Goal: Information Seeking & Learning: Find specific page/section

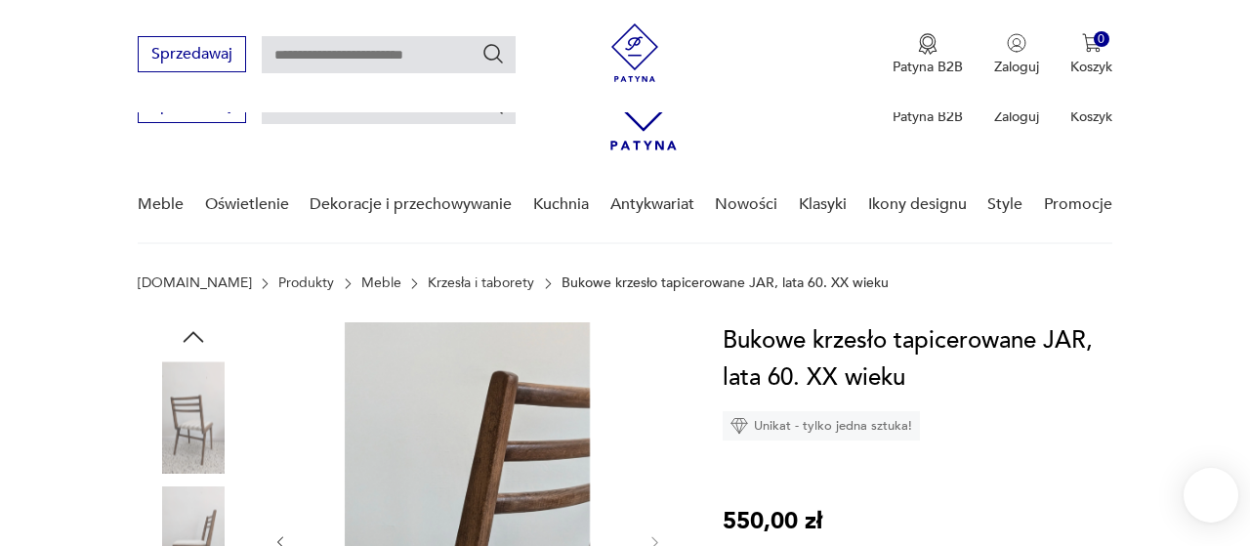
scroll to position [305, 0]
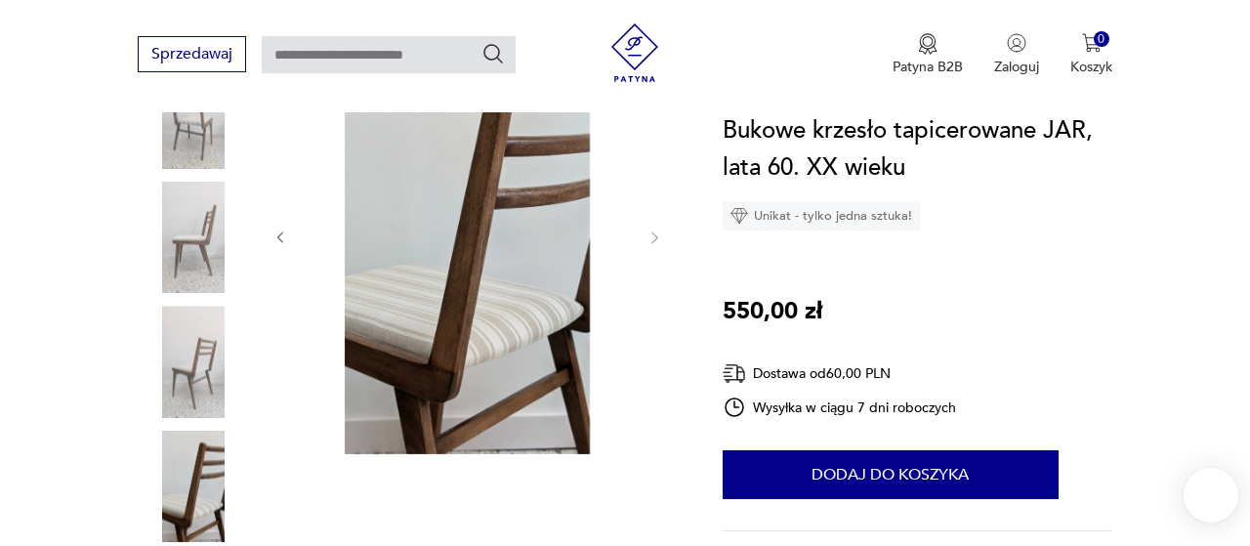
click at [188, 522] on img at bounding box center [193, 486] width 111 height 111
click at [216, 497] on img at bounding box center [193, 486] width 111 height 111
click at [200, 372] on img at bounding box center [193, 361] width 111 height 111
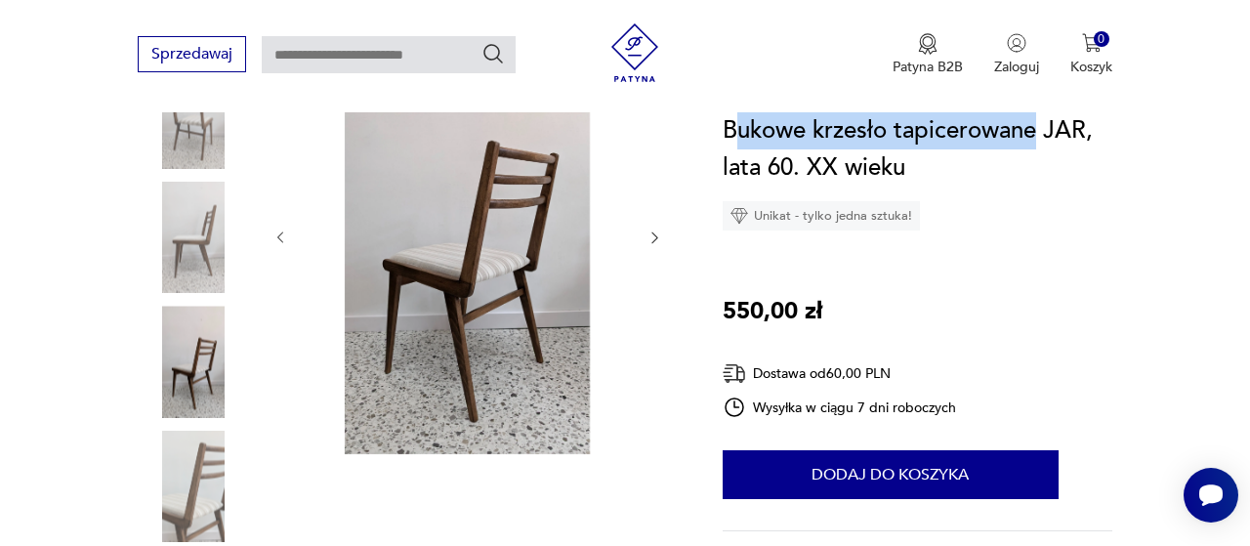
drag, startPoint x: 734, startPoint y: 136, endPoint x: 1035, endPoint y: 134, distance: 300.7
click at [1035, 134] on h1 "Bukowe krzesło tapicerowane JAR, lata 60. XX wieku" at bounding box center [917, 149] width 390 height 74
click at [756, 115] on h1 "Bukowe krzesło tapicerowane JAR, lata 60. XX wieku" at bounding box center [917, 149] width 390 height 74
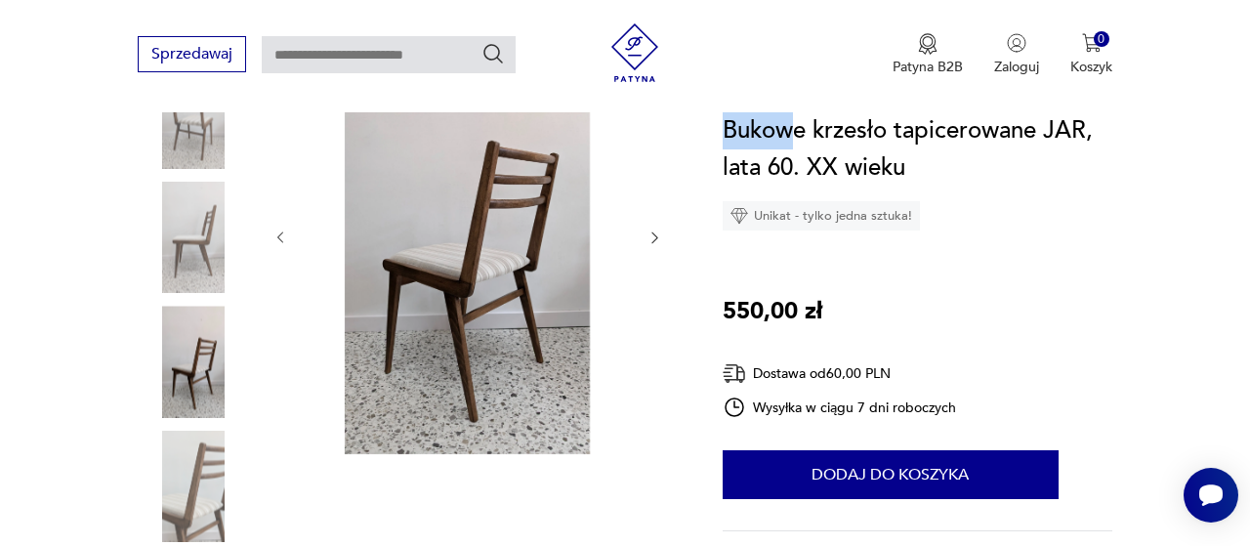
drag, startPoint x: 719, startPoint y: 130, endPoint x: 793, endPoint y: 124, distance: 74.4
click at [1035, 140] on h1 "Bukowe krzesło tapicerowane JAR, lata 60. XX wieku" at bounding box center [917, 149] width 390 height 74
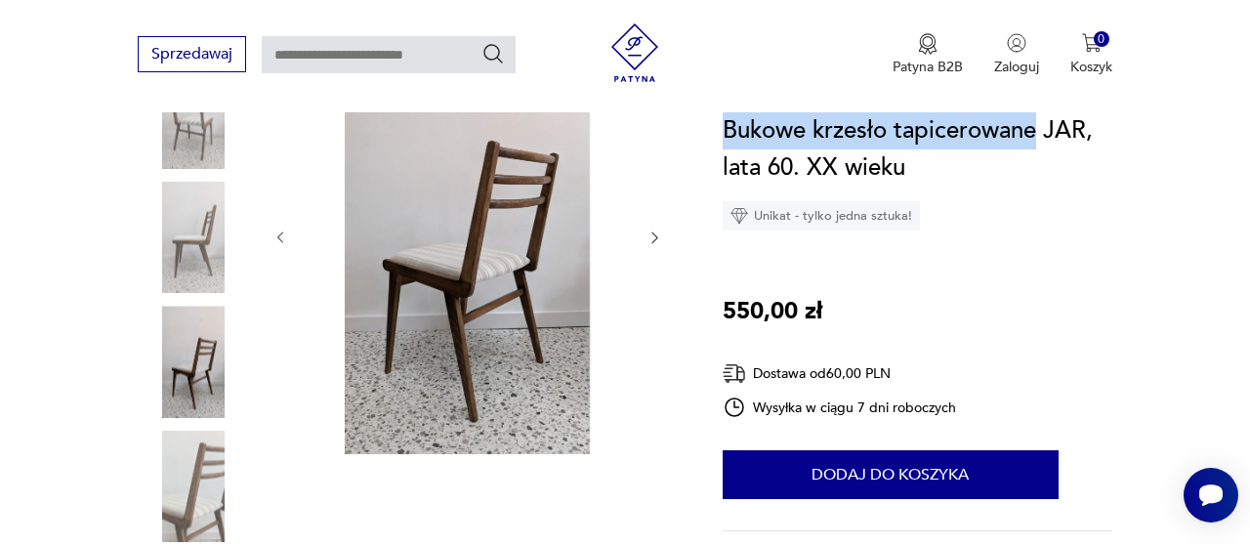
drag, startPoint x: 1036, startPoint y: 138, endPoint x: 716, endPoint y: 123, distance: 320.6
copy h1 "Bukowe krzesło tapicerowane"
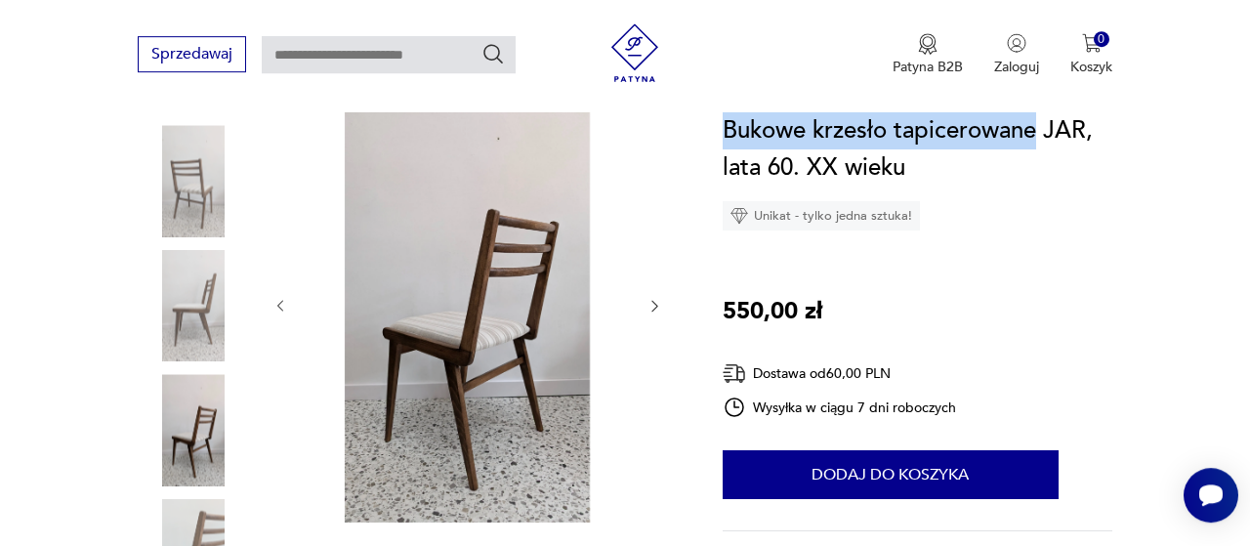
scroll to position [203, 0]
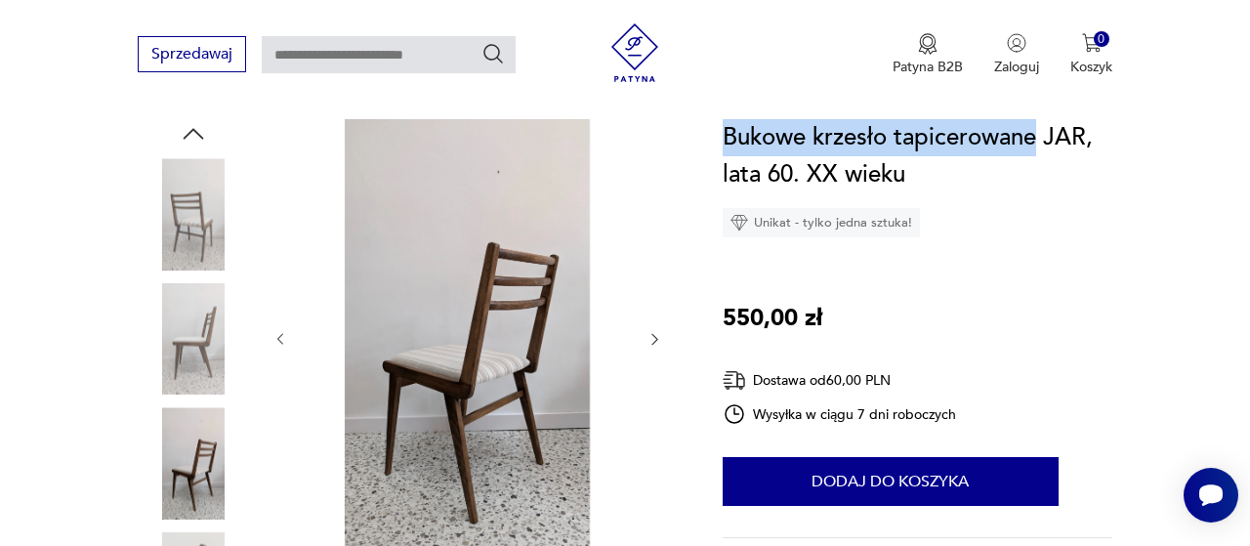
click at [196, 333] on img at bounding box center [193, 338] width 111 height 111
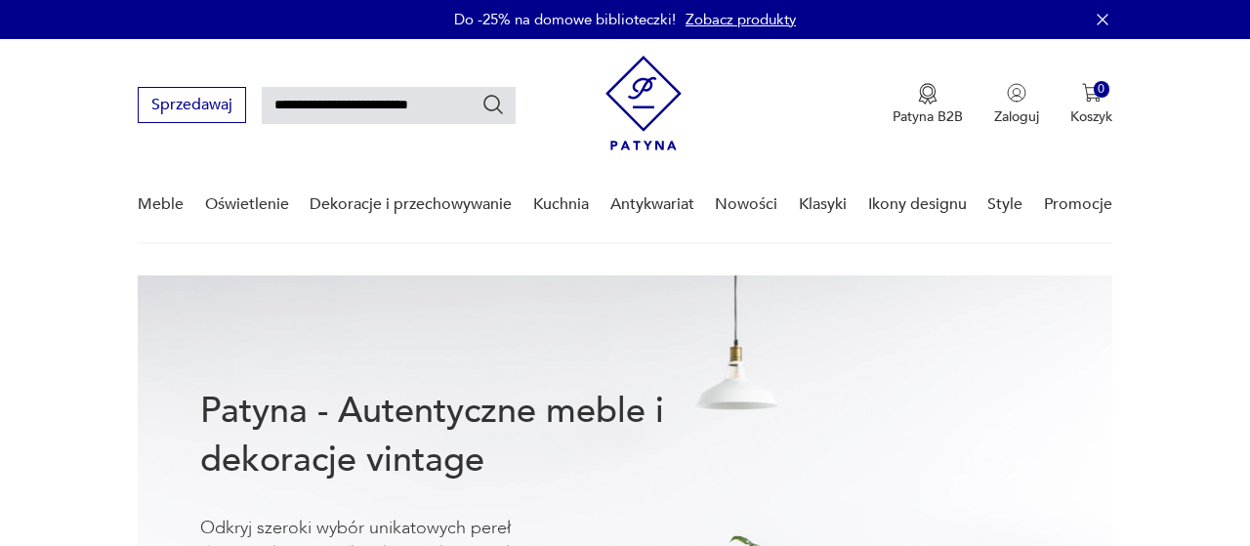
type input "**********"
click at [503, 103] on icon "Szukaj" at bounding box center [492, 104] width 23 height 23
type input "**********"
